Goal: Find specific page/section: Find specific page/section

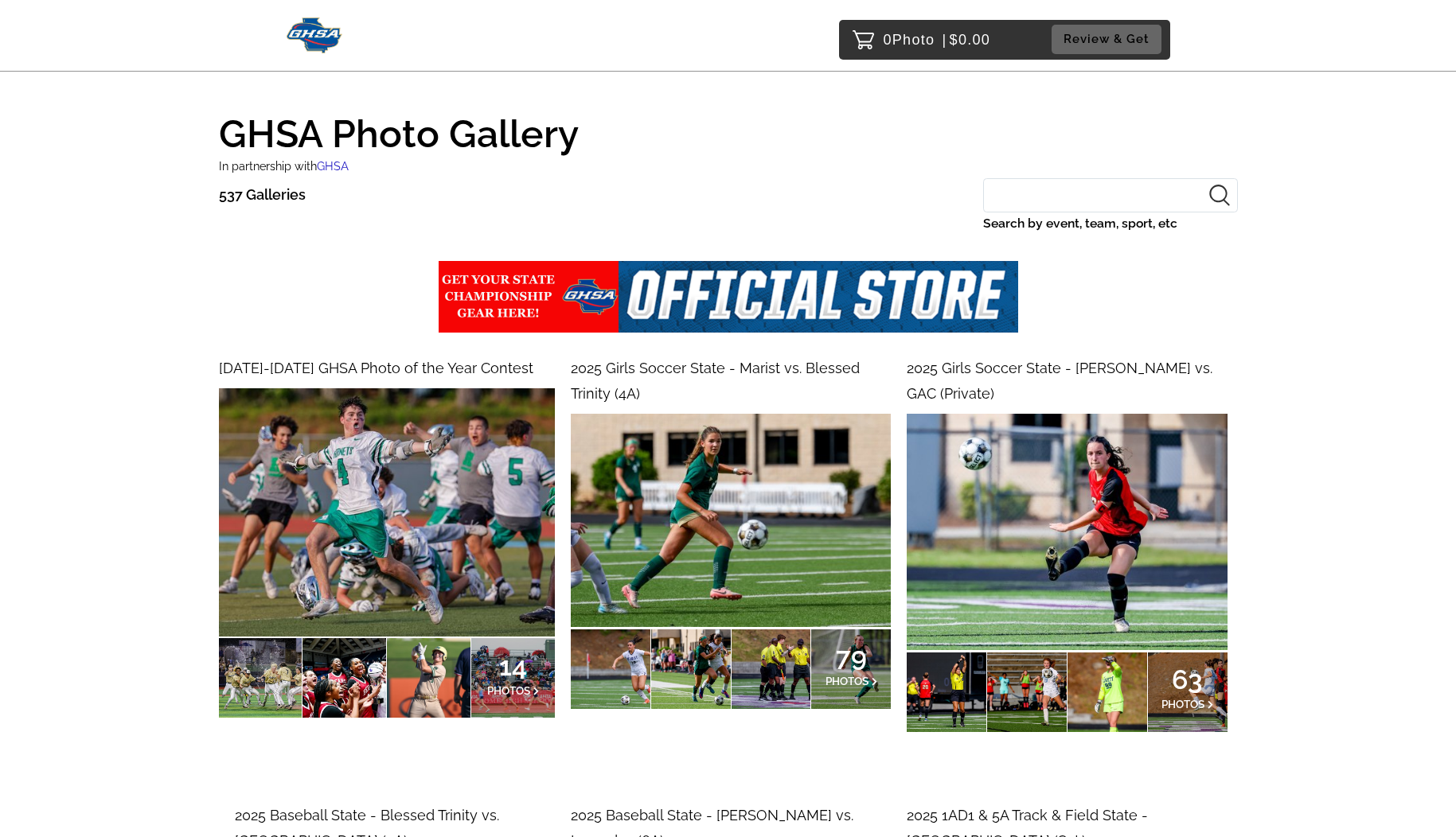
click at [437, 460] on img at bounding box center [388, 513] width 336 height 249
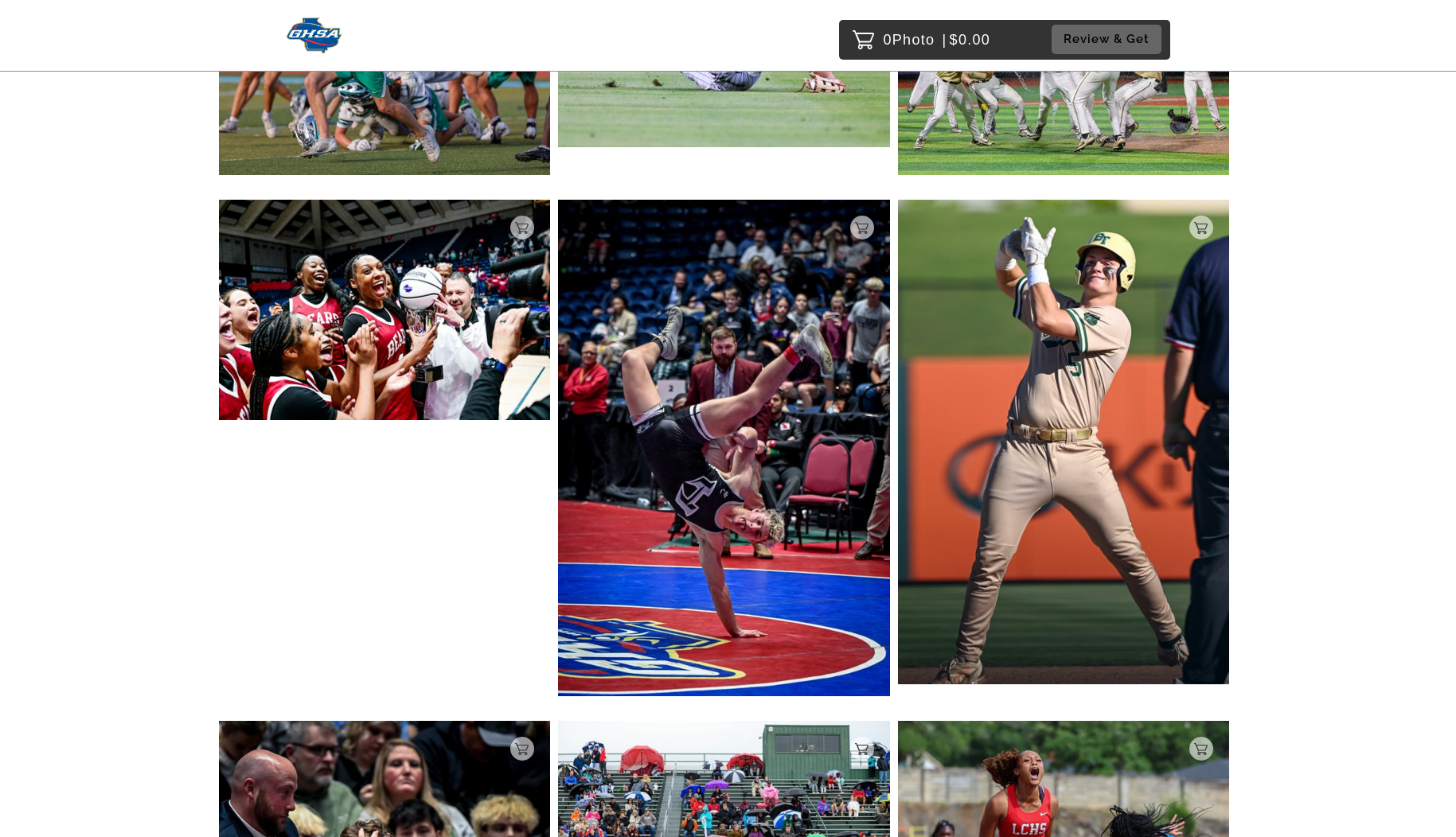
scroll to position [479, 0]
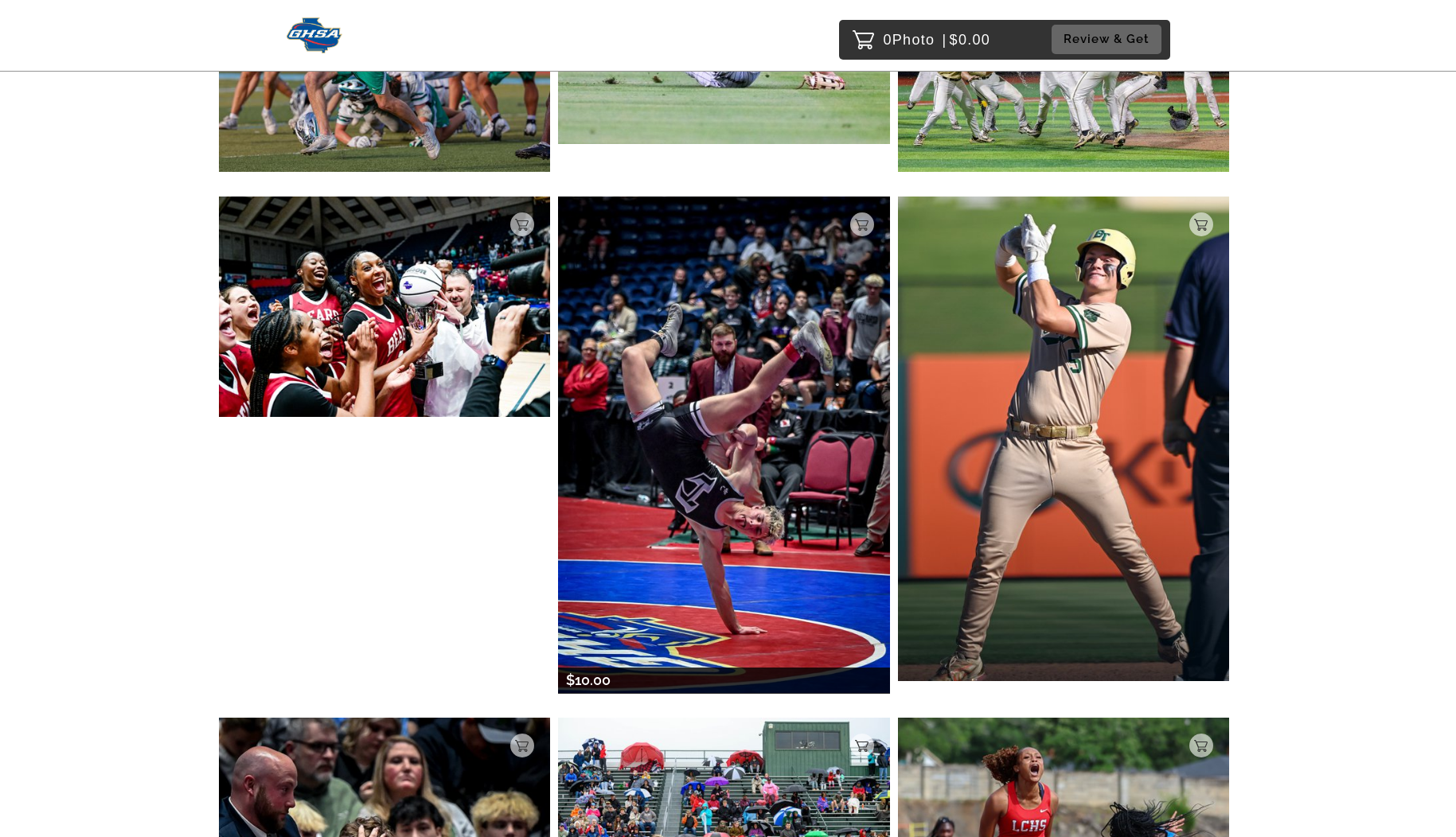
click at [703, 455] on img at bounding box center [724, 445] width 332 height 497
